Goal: Find specific page/section: Find specific page/section

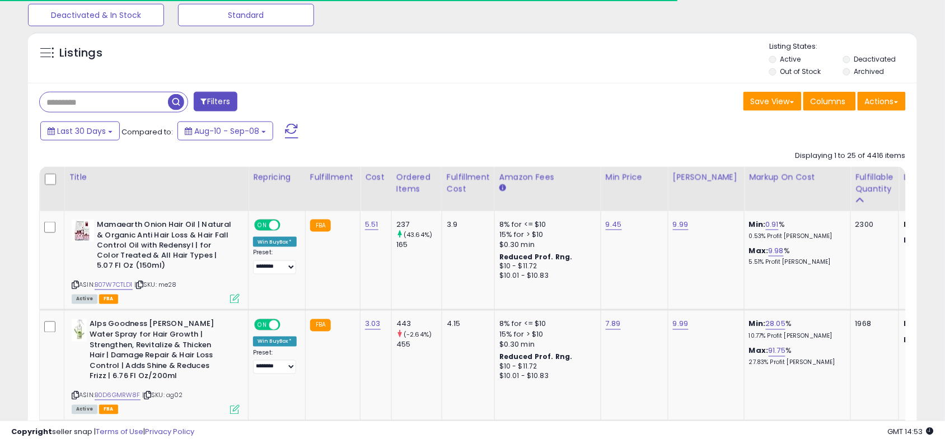
scroll to position [230, 516]
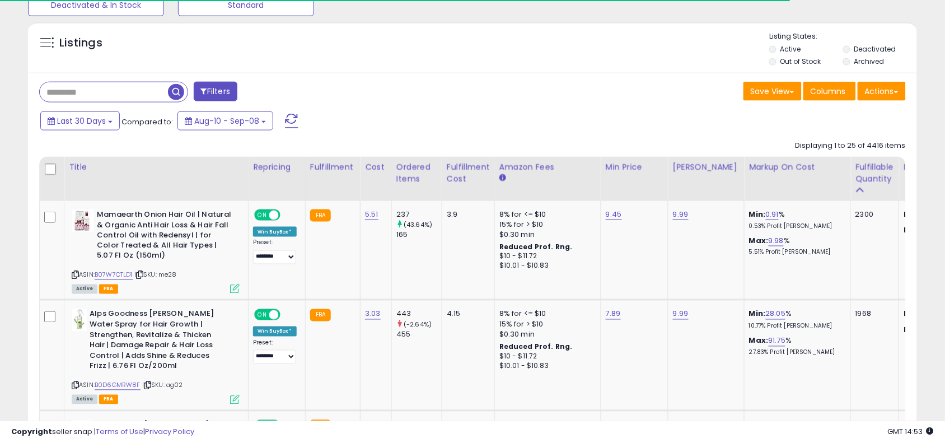
click at [148, 88] on input "text" at bounding box center [104, 92] width 128 height 20
paste input "**********"
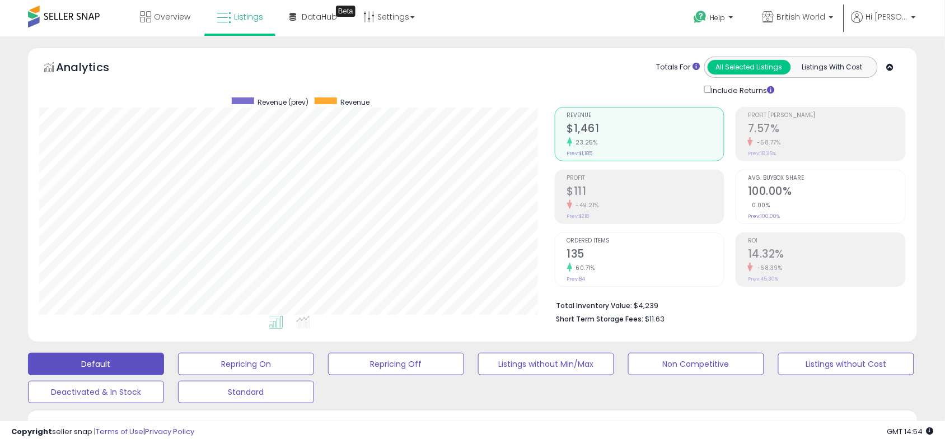
scroll to position [387, 0]
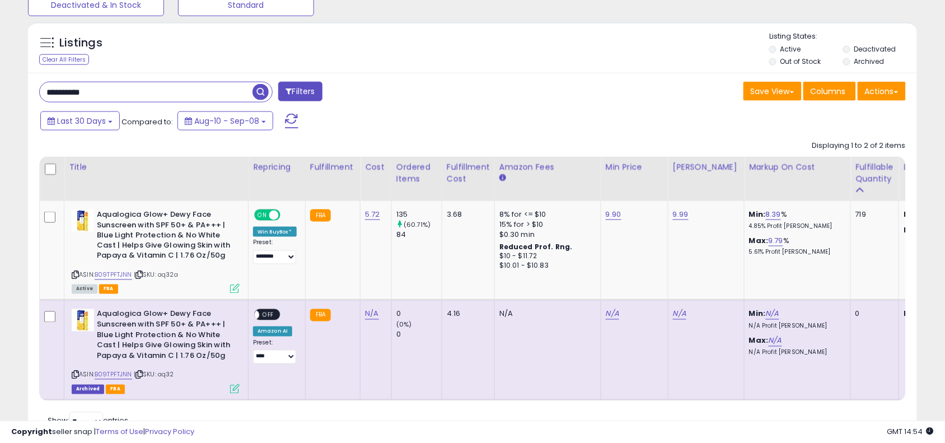
click at [178, 87] on input "**********" at bounding box center [146, 92] width 213 height 20
paste input "text"
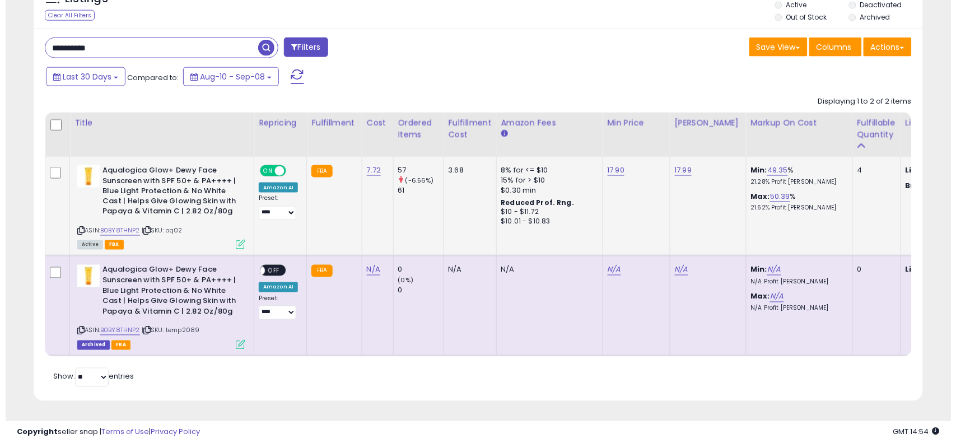
scroll to position [230, 516]
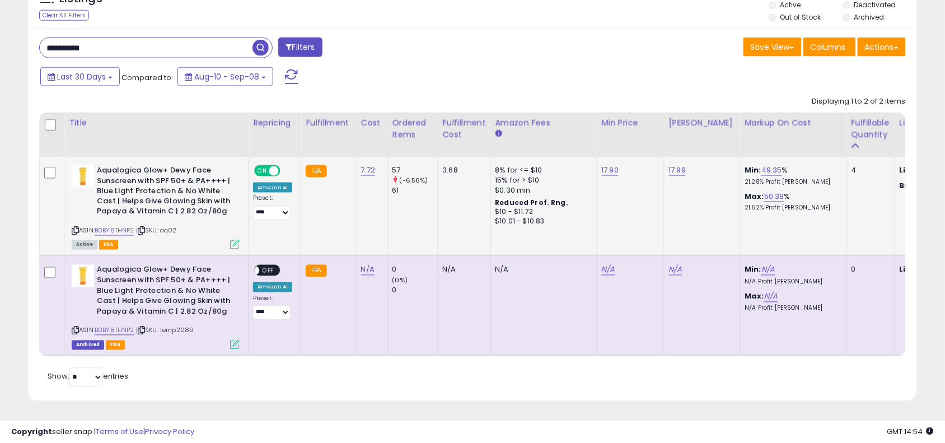
click at [235, 240] on icon at bounding box center [235, 245] width 10 height 10
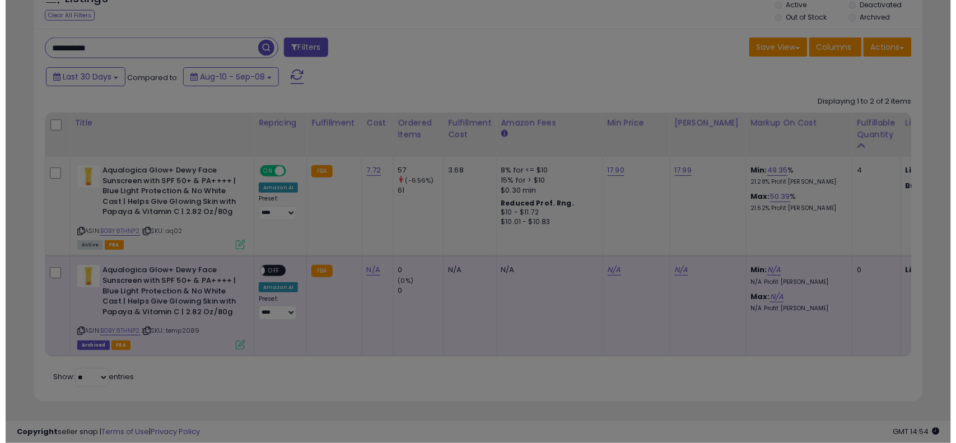
scroll to position [230, 521]
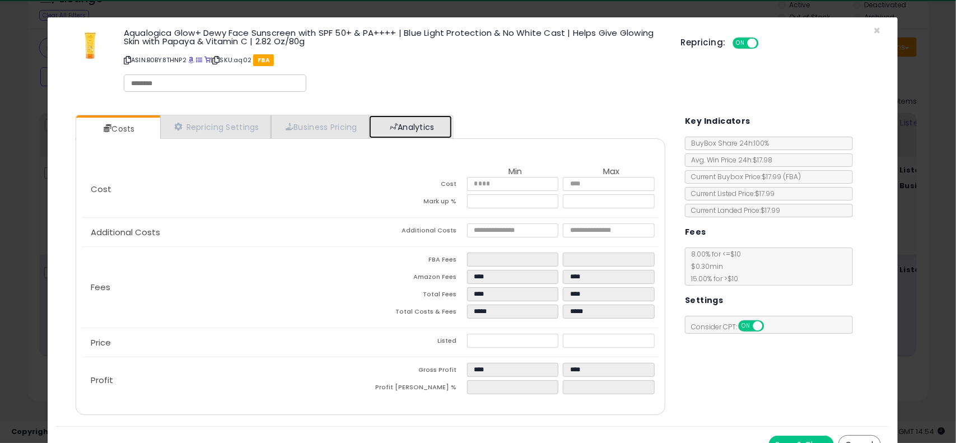
click at [440, 127] on link "Analytics" at bounding box center [410, 126] width 83 height 23
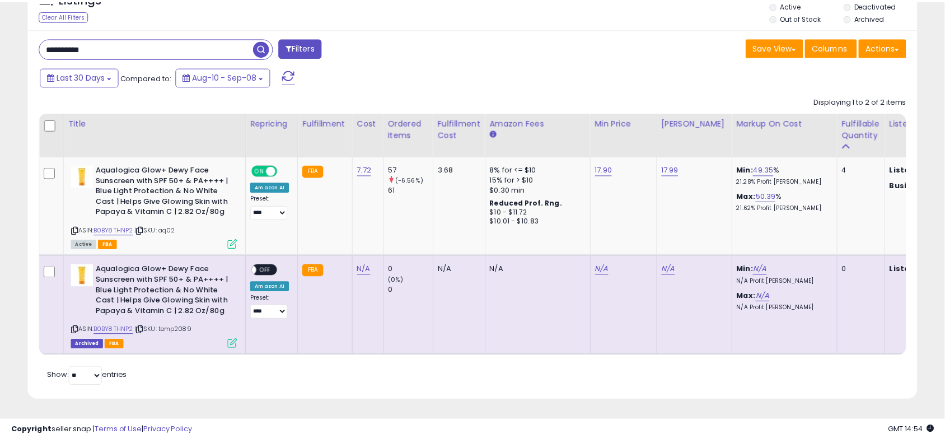
scroll to position [559709, 559422]
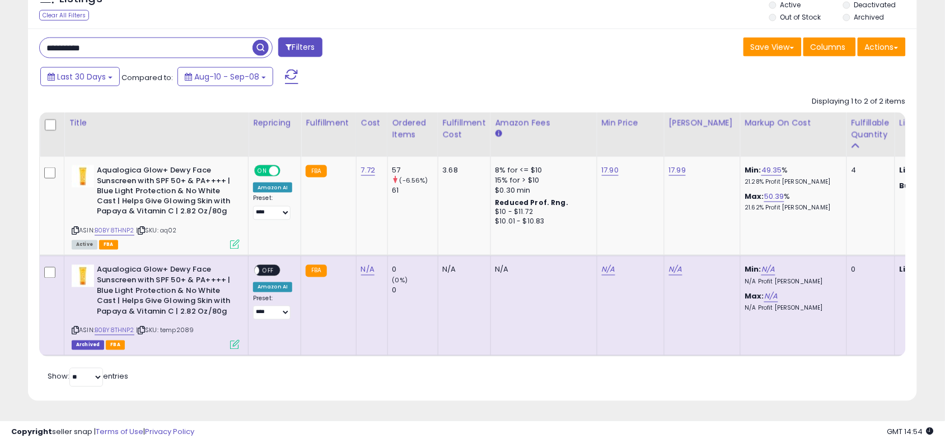
click at [236, 43] on input "**********" at bounding box center [146, 48] width 213 height 20
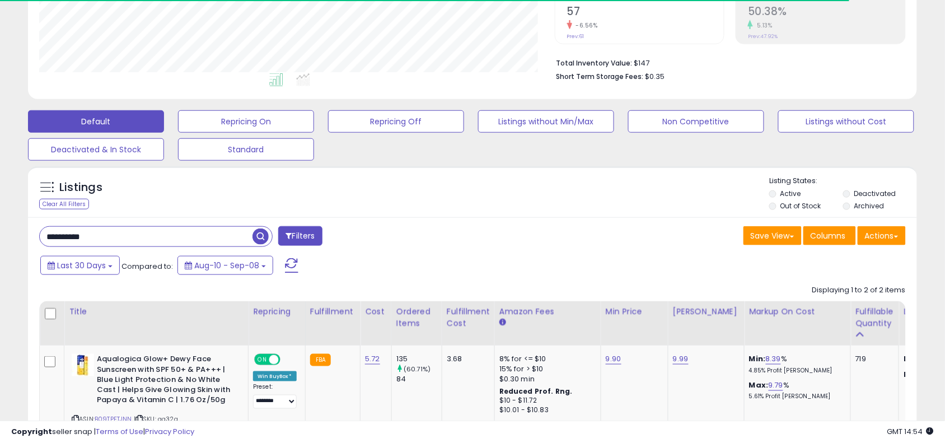
scroll to position [0, 0]
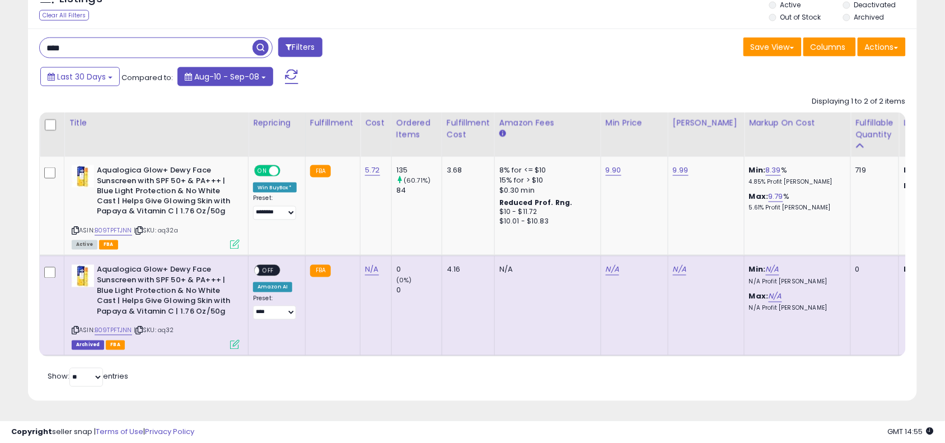
type input "****"
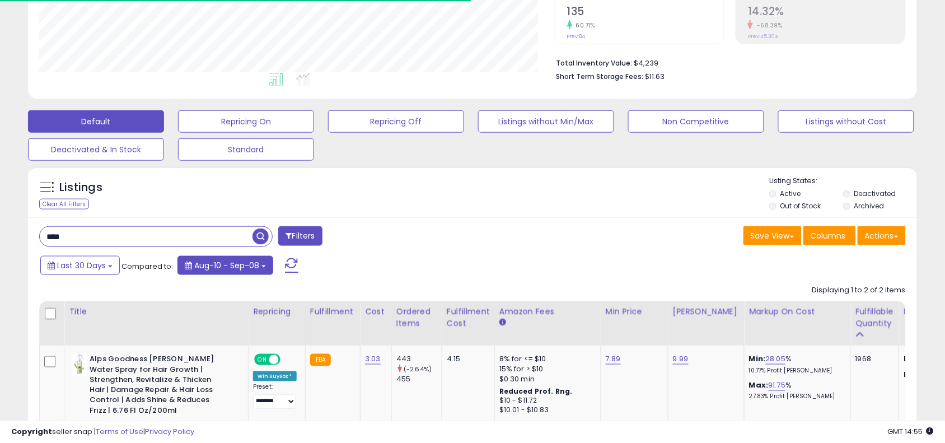
scroll to position [559709, 559422]
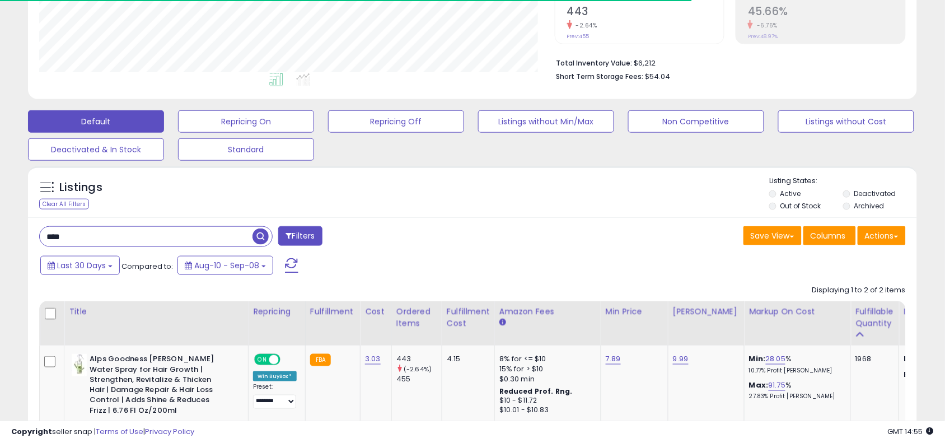
click at [404, 198] on div "Listings Clear All Filters Listing States:" at bounding box center [472, 195] width 889 height 38
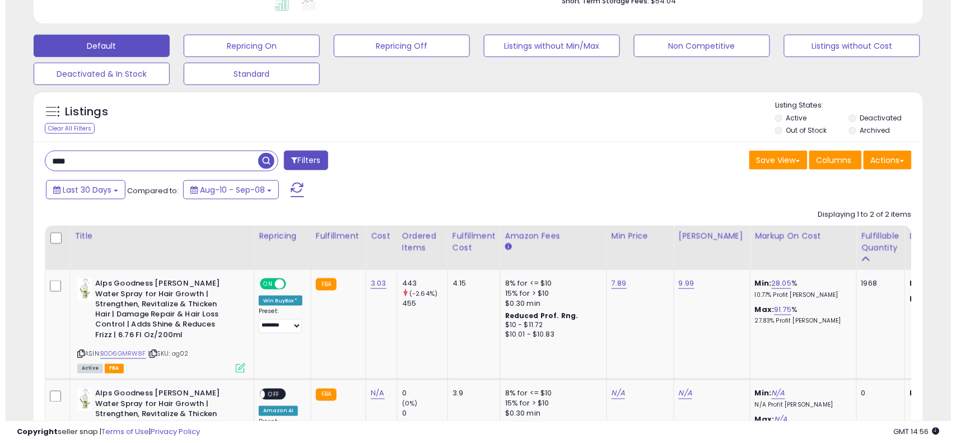
scroll to position [364, 0]
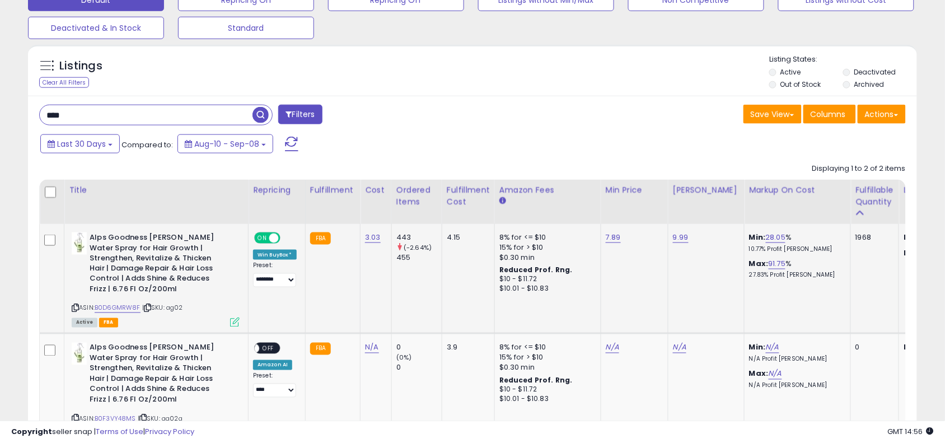
click at [233, 325] on icon at bounding box center [235, 322] width 10 height 10
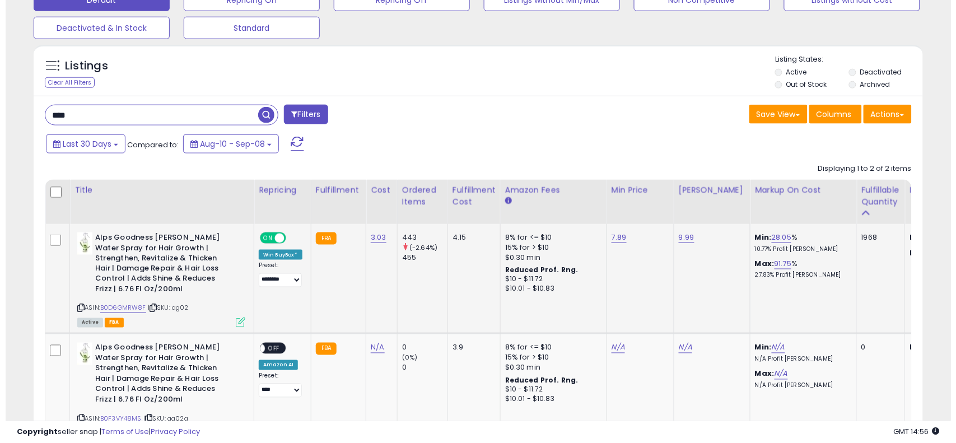
scroll to position [230, 521]
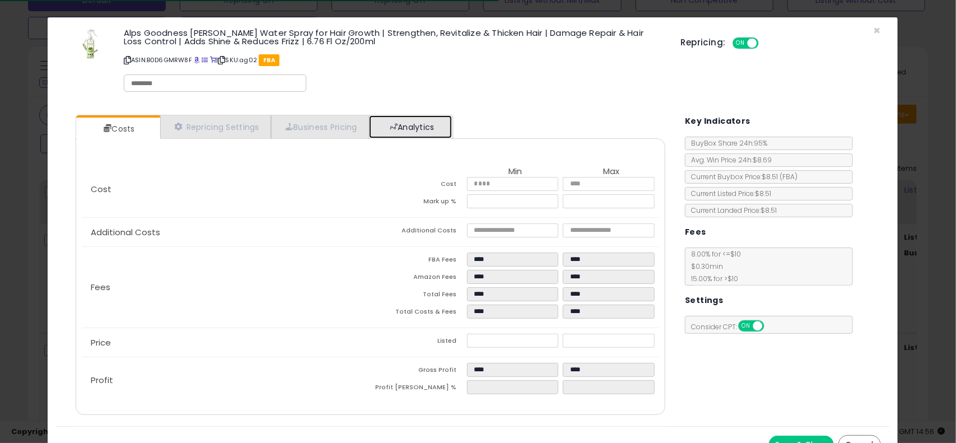
click at [410, 118] on link "Analytics" at bounding box center [410, 126] width 83 height 23
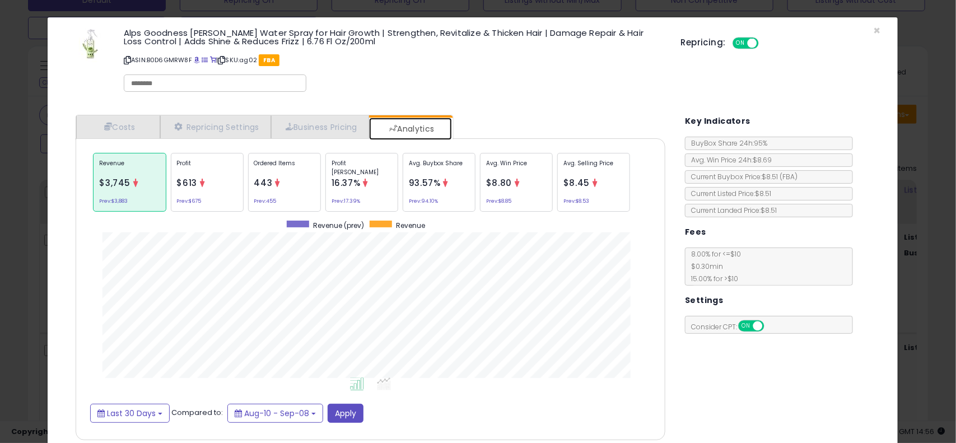
scroll to position [345, 605]
click at [289, 172] on p "Ordered Items" at bounding box center [284, 167] width 60 height 17
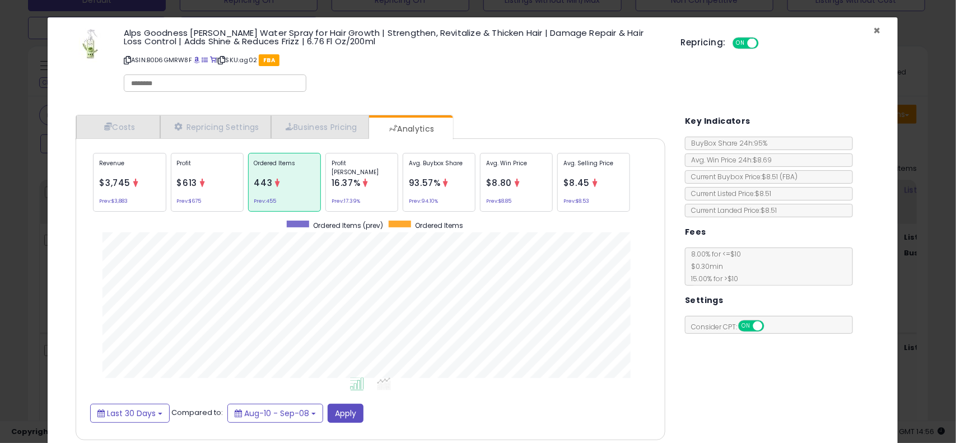
click at [874, 32] on span "×" at bounding box center [877, 30] width 7 height 16
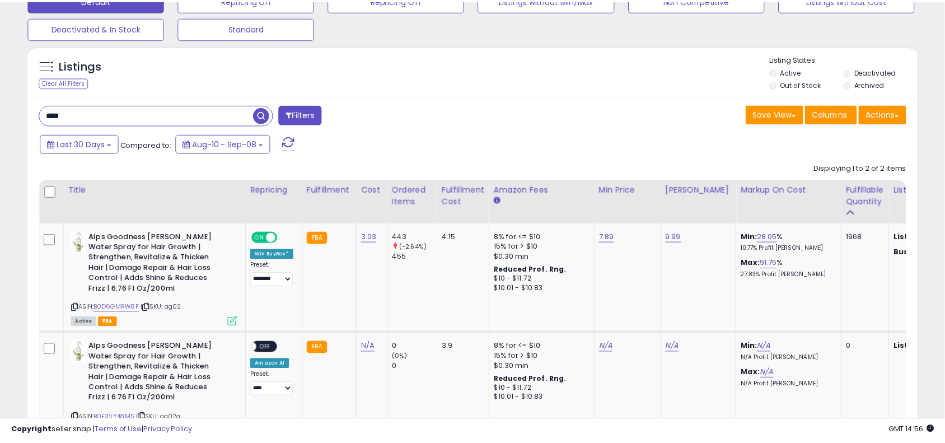
scroll to position [559709, 559422]
